Goal: Transaction & Acquisition: Subscribe to service/newsletter

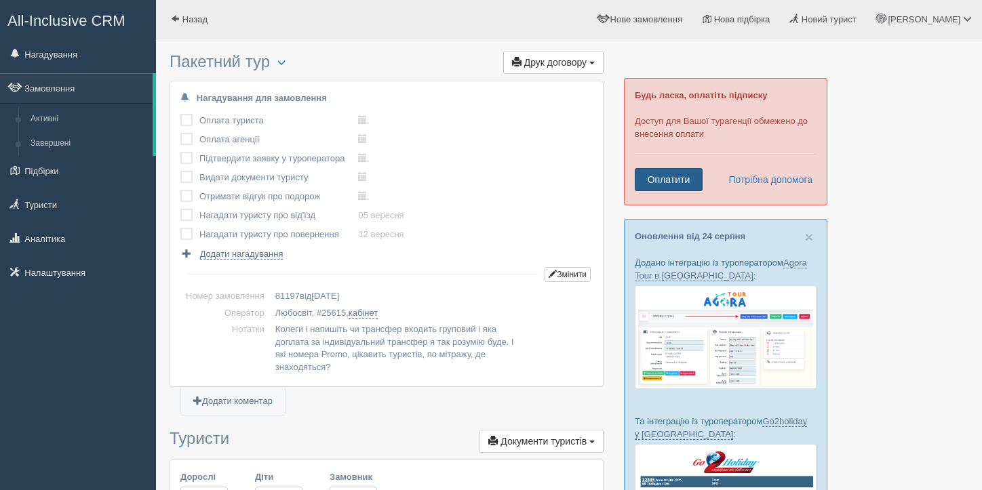
click at [686, 180] on link "Оплатити" at bounding box center [669, 179] width 68 height 23
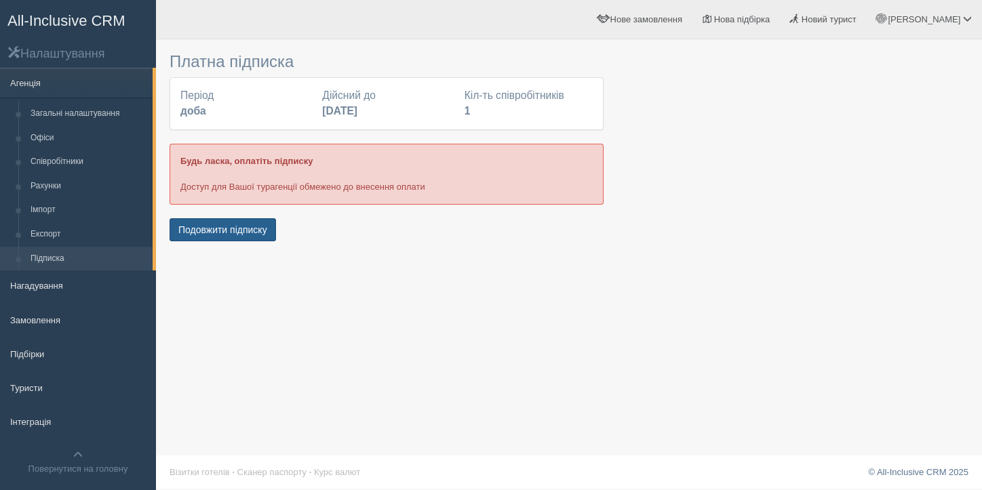
click at [214, 225] on button "Подовжити підписку" at bounding box center [223, 229] width 106 height 23
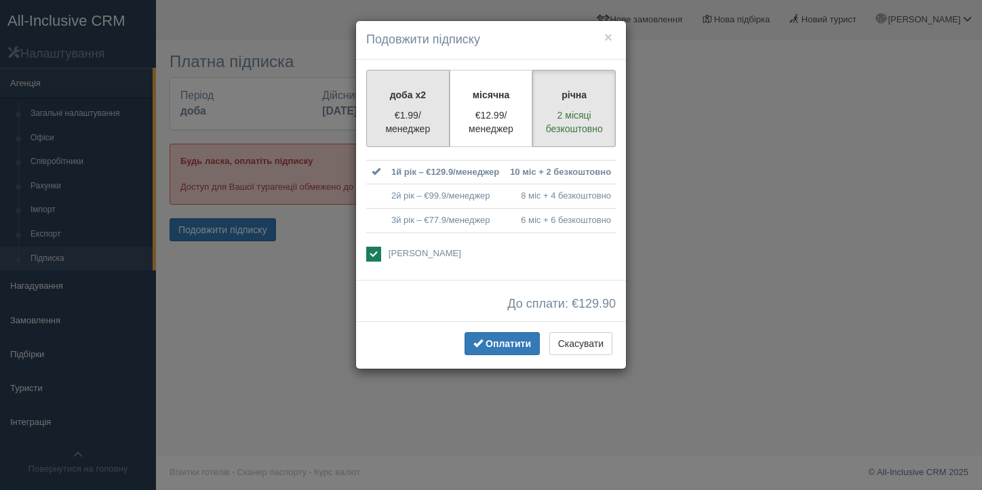
click at [399, 128] on p "€1.99/менеджер" at bounding box center [408, 122] width 66 height 27
radio input "true"
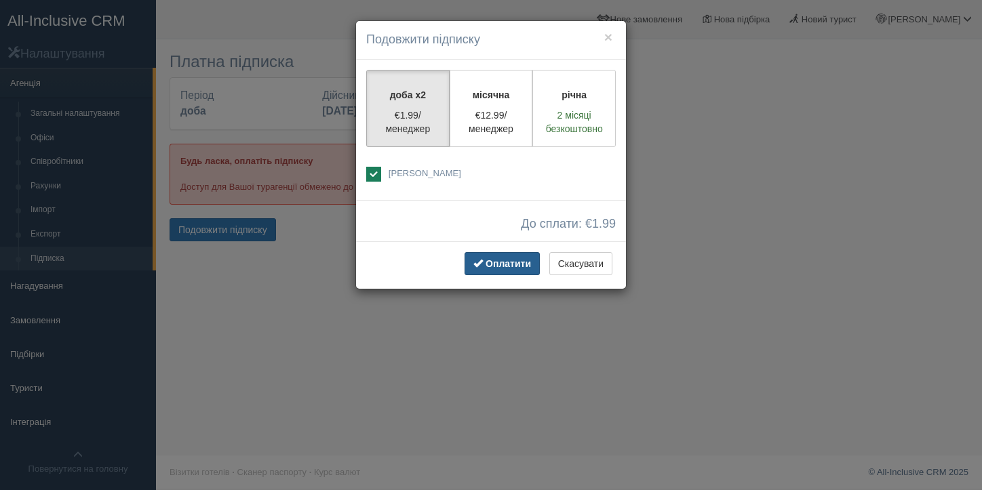
click at [501, 268] on span "Оплатити" at bounding box center [508, 263] width 45 height 11
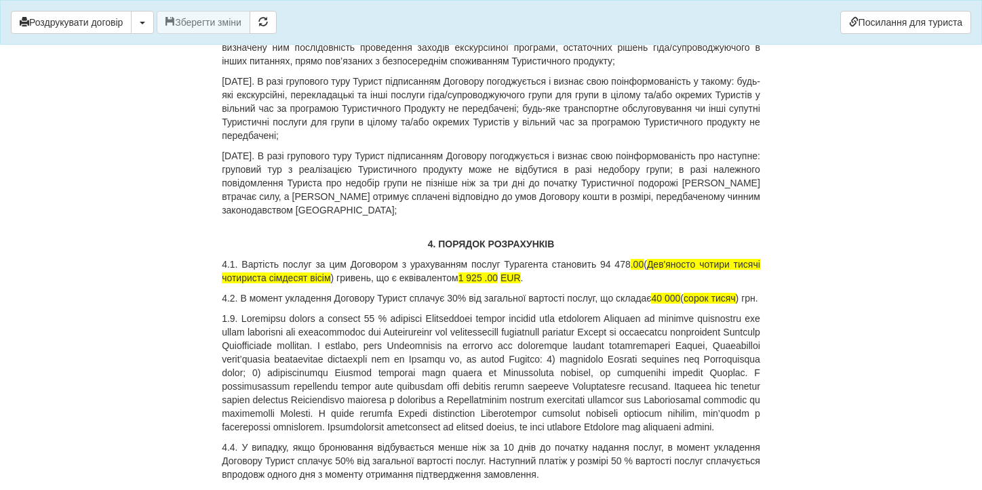
scroll to position [3585, 0]
